Goal: Transaction & Acquisition: Obtain resource

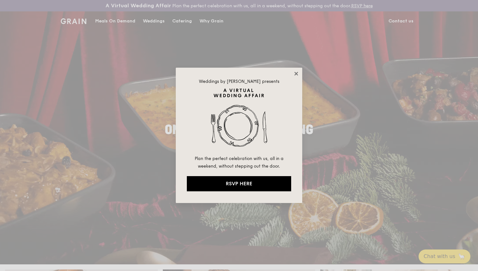
click at [296, 73] on icon at bounding box center [295, 73] width 3 height 3
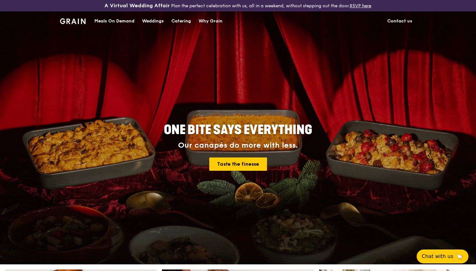
click at [186, 22] on div "Catering" at bounding box center [182, 21] width 20 height 19
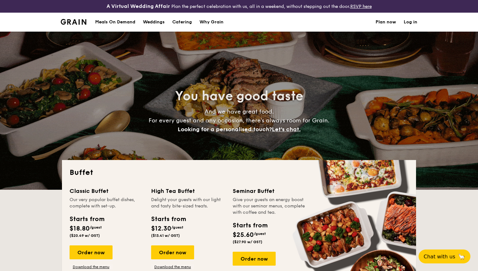
select select
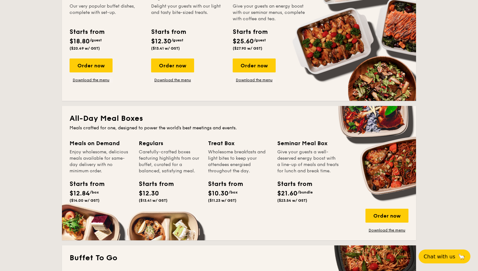
scroll to position [194, 0]
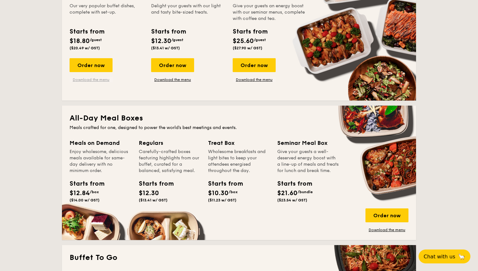
click at [88, 80] on link "Download the menu" at bounding box center [91, 79] width 43 height 5
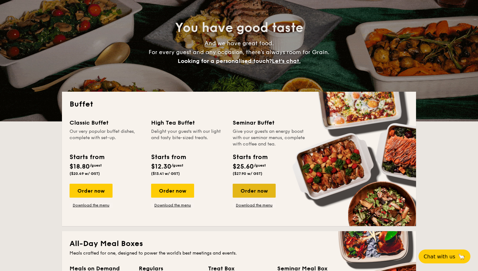
scroll to position [67, 0]
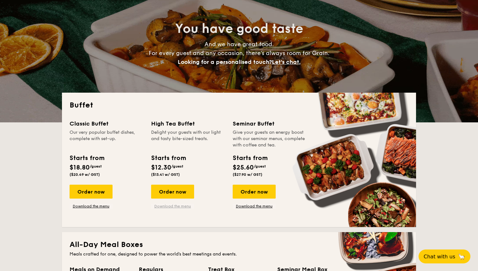
click at [178, 207] on link "Download the menu" at bounding box center [172, 205] width 43 height 5
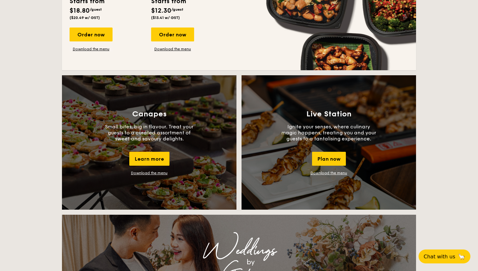
scroll to position [503, 0]
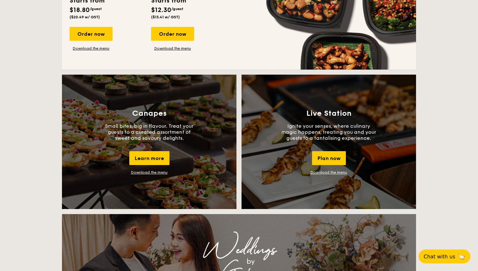
click at [329, 173] on link "Download the menu" at bounding box center [328, 172] width 37 height 4
